Goal: Task Accomplishment & Management: Use online tool/utility

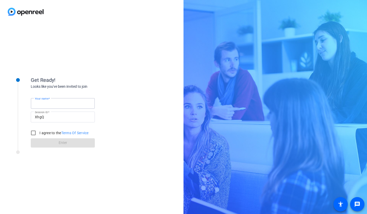
click at [60, 104] on input "Your name" at bounding box center [63, 103] width 56 height 6
type input "[PERSON_NAME]"
click at [34, 134] on input "I agree to the Terms Of Service" at bounding box center [33, 133] width 10 height 10
checkbox input "true"
click at [42, 141] on span at bounding box center [63, 143] width 64 height 12
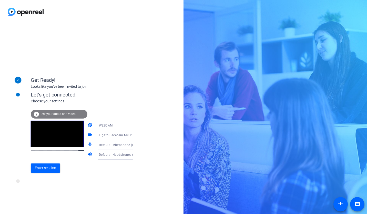
click at [135, 144] on icon at bounding box center [138, 145] width 6 height 6
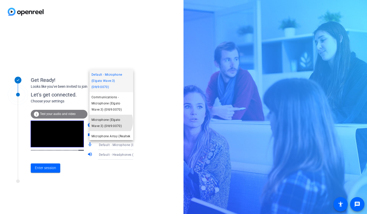
click at [110, 121] on span "Microphone (Elgato Wave:3) (0fd9:0070)" at bounding box center [112, 123] width 40 height 12
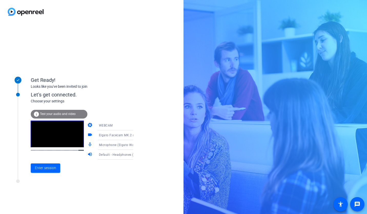
click at [135, 145] on icon at bounding box center [138, 145] width 6 height 6
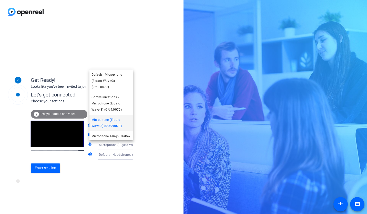
click at [143, 137] on div at bounding box center [183, 107] width 367 height 214
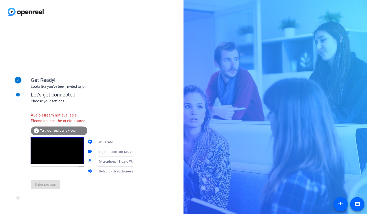
click at [120, 173] on span "Default - Headphones (Elgato Wave:3) (0fd9:0070)" at bounding box center [137, 171] width 76 height 4
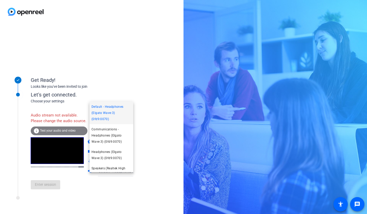
click at [119, 166] on span "Speakers (Realtek High Definition Audio(SST))" at bounding box center [112, 171] width 40 height 12
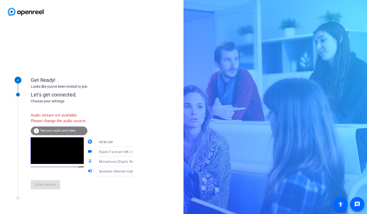
scroll to position [7, 0]
click at [135, 165] on icon at bounding box center [138, 161] width 6 height 6
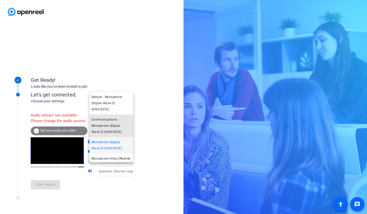
click at [113, 126] on span "Communications - Microphone (Elgato Wave:3) (0fd9:0070)" at bounding box center [112, 125] width 40 height 18
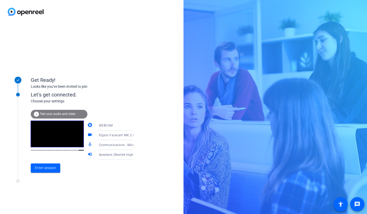
click at [120, 145] on span "Communications - Microphone (Elgato Wave:3) (0fd9:0070)" at bounding box center [144, 145] width 90 height 4
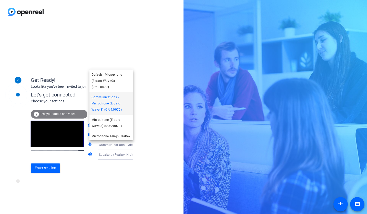
click at [143, 145] on div at bounding box center [183, 107] width 367 height 214
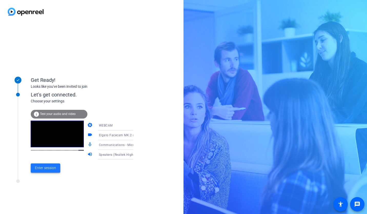
click at [43, 169] on span "Enter session" at bounding box center [45, 167] width 21 height 5
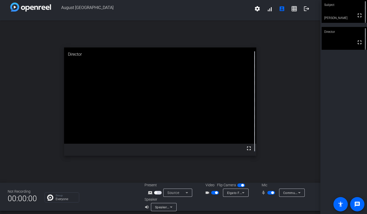
scroll to position [6, 0]
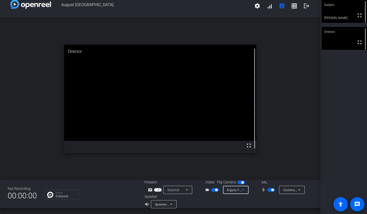
click at [243, 189] on icon at bounding box center [243, 190] width 6 height 6
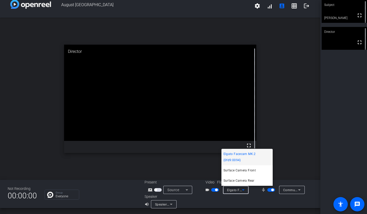
click at [243, 209] on div at bounding box center [183, 107] width 367 height 214
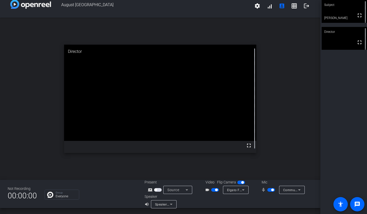
click at [297, 188] on icon at bounding box center [299, 190] width 6 height 6
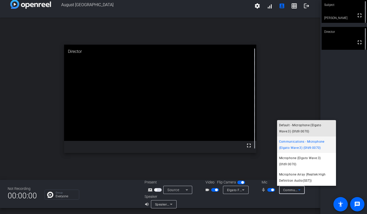
click at [298, 127] on span "Default - Microphone (Elgato Wave:3) (0fd9:0070)" at bounding box center [306, 128] width 55 height 12
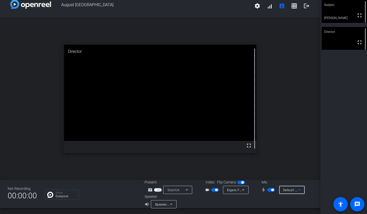
click at [296, 188] on icon at bounding box center [299, 190] width 6 height 6
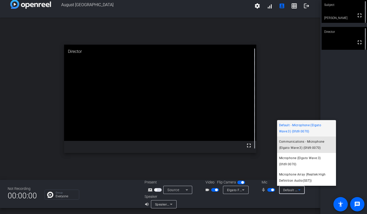
click at [288, 147] on span "Communications - Microphone (Elgato Wave:3) (0fd9:0070)" at bounding box center [306, 144] width 55 height 12
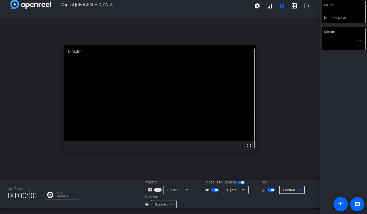
click at [298, 191] on icon at bounding box center [299, 190] width 6 height 6
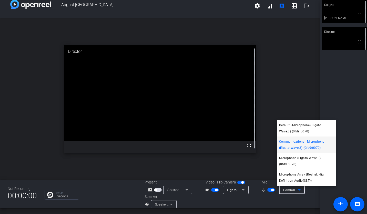
click at [295, 158] on span "Microphone (Elgato Wave:3) (0fd9:0070)" at bounding box center [306, 161] width 55 height 12
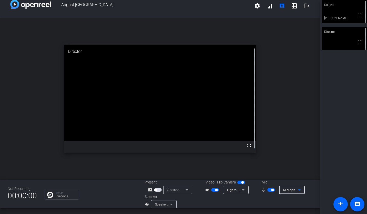
click at [297, 188] on icon at bounding box center [299, 190] width 6 height 6
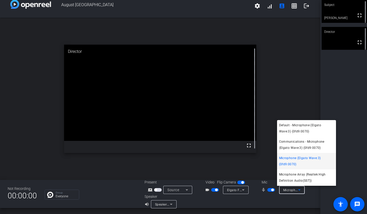
click at [297, 177] on span "Microphone Array (Realtek High Definition Audio(SST))" at bounding box center [306, 177] width 55 height 12
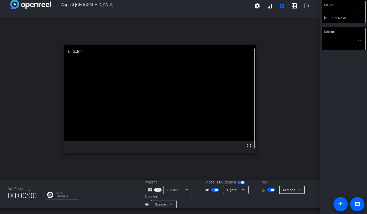
click at [299, 190] on icon at bounding box center [299, 190] width 6 height 6
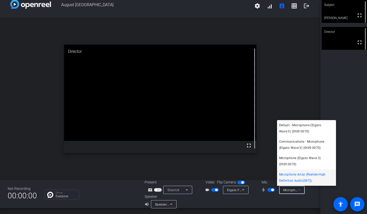
click at [309, 162] on span "Microphone (Elgato Wave:3) (0fd9:0070)" at bounding box center [306, 161] width 55 height 12
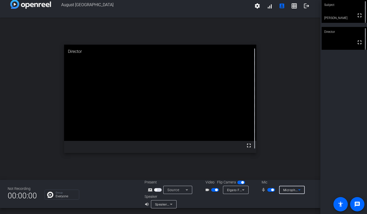
click at [296, 187] on icon at bounding box center [299, 190] width 6 height 6
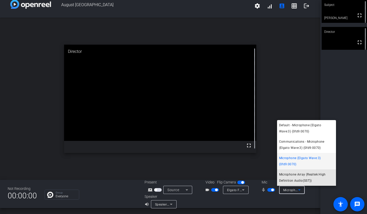
click at [296, 173] on span "Microphone Array (Realtek High Definition Audio(SST))" at bounding box center [306, 177] width 55 height 12
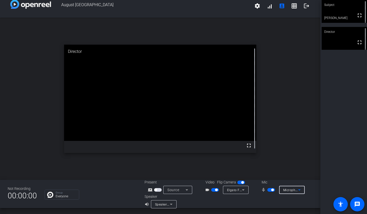
click at [298, 188] on icon at bounding box center [299, 190] width 6 height 6
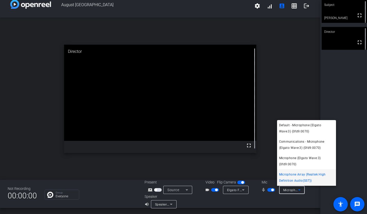
click at [301, 177] on span "Microphone Array (Realtek High Definition Audio(SST))" at bounding box center [306, 177] width 55 height 12
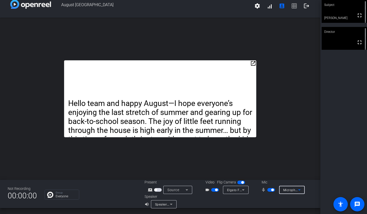
click at [299, 189] on icon at bounding box center [299, 190] width 6 height 6
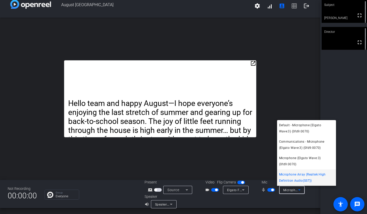
click at [302, 204] on div at bounding box center [183, 107] width 367 height 214
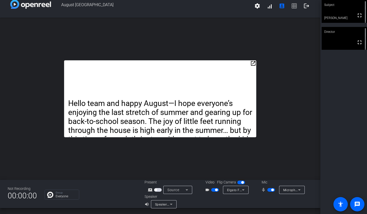
click at [297, 189] on icon at bounding box center [299, 190] width 6 height 6
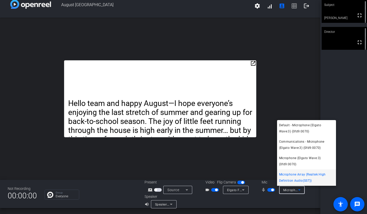
click at [297, 129] on span "Default - Microphone (Elgato Wave:3) (0fd9:0070)" at bounding box center [306, 128] width 55 height 12
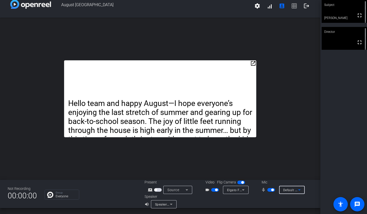
click at [297, 189] on icon at bounding box center [299, 190] width 6 height 6
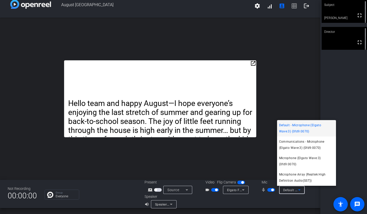
click at [303, 145] on span "Communications - Microphone (Elgato Wave:3) (0fd9:0070)" at bounding box center [306, 144] width 55 height 12
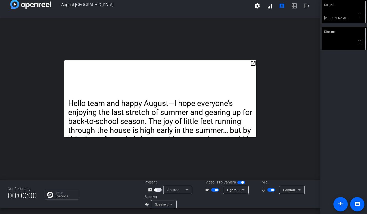
click at [300, 189] on div "Communications - Microphone (Elgato Wave:3) (0fd9:0070)" at bounding box center [292, 190] width 26 height 8
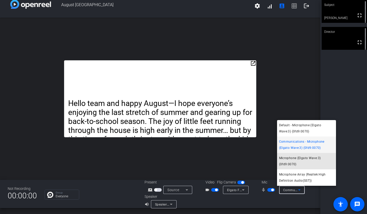
click at [296, 157] on span "Microphone (Elgato Wave:3) (0fd9:0070)" at bounding box center [306, 161] width 55 height 12
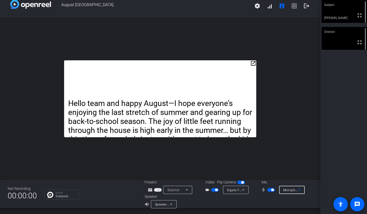
click at [298, 189] on icon at bounding box center [299, 189] width 3 height 1
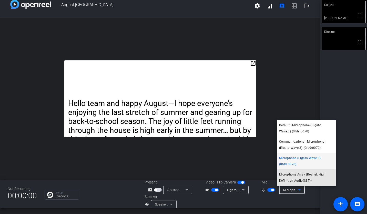
click at [295, 177] on span "Microphone Array (Realtek High Definition Audio(SST))" at bounding box center [306, 177] width 55 height 12
